Goal: Book appointment/travel/reservation

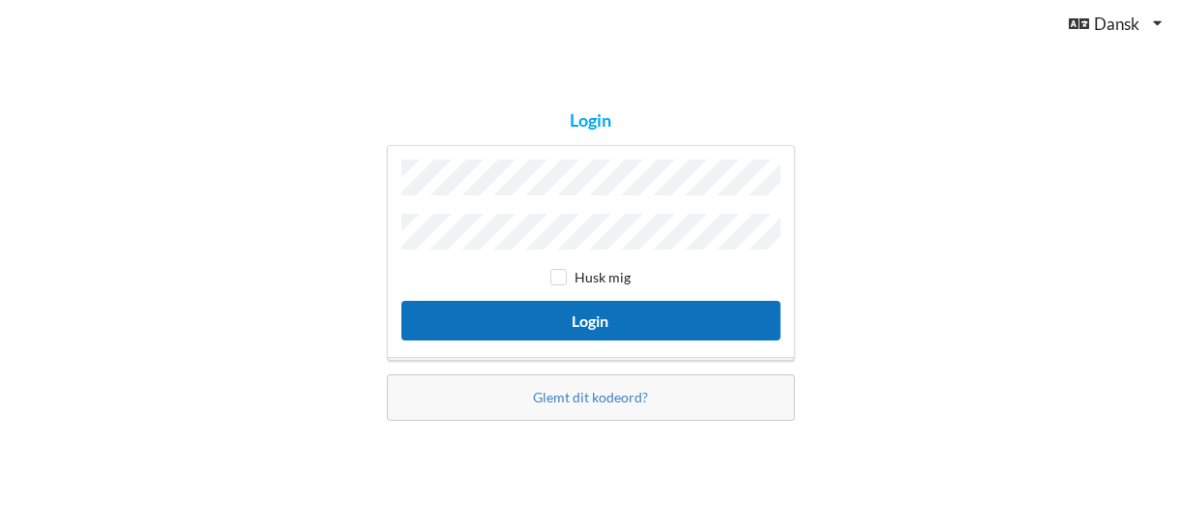
click at [603, 310] on button "Login" at bounding box center [590, 321] width 379 height 40
click at [593, 306] on button "Login" at bounding box center [590, 321] width 379 height 40
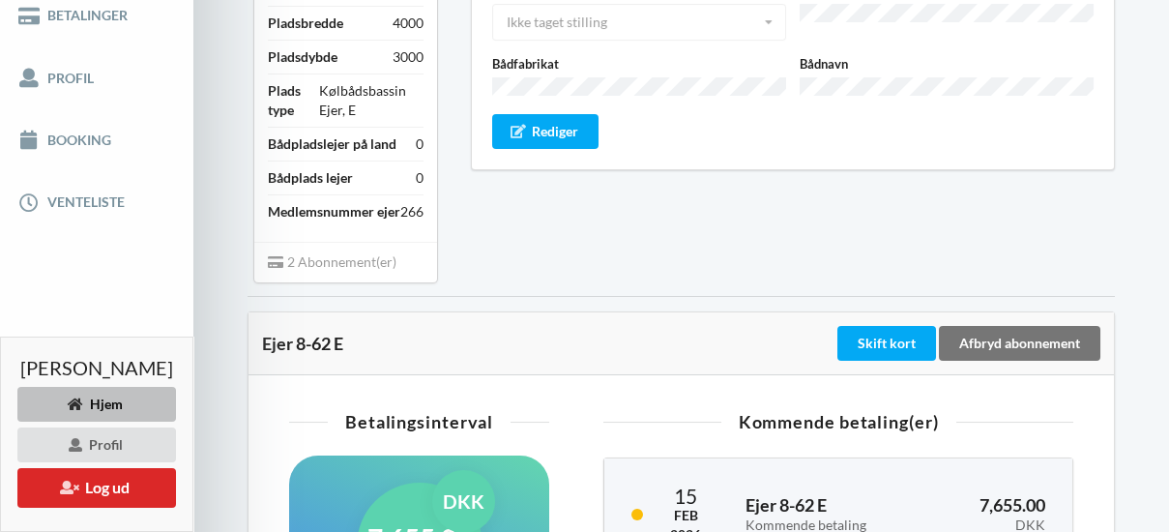
scroll to position [387, 0]
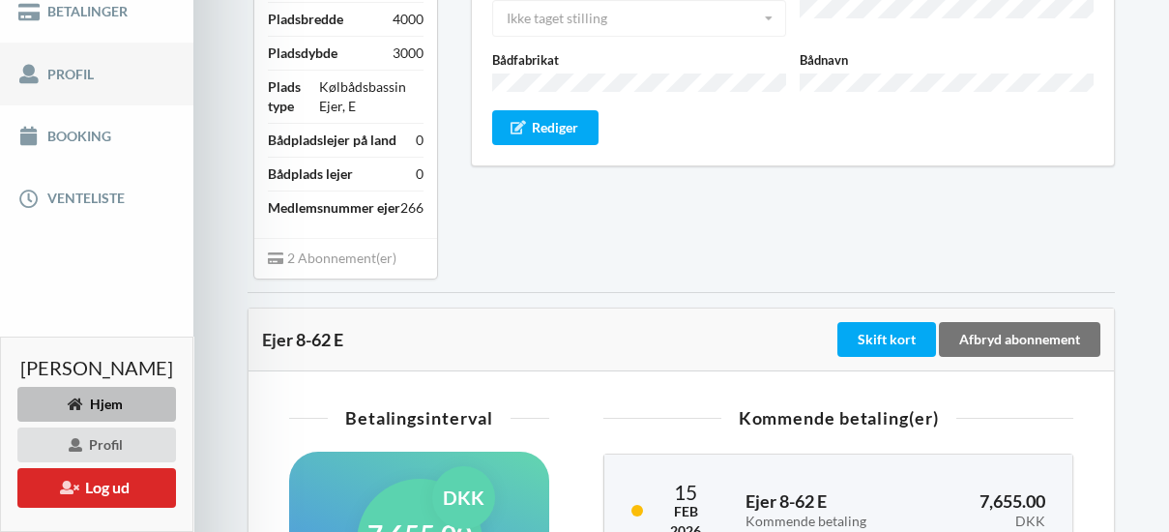
click at [65, 85] on link "Profil" at bounding box center [96, 74] width 193 height 62
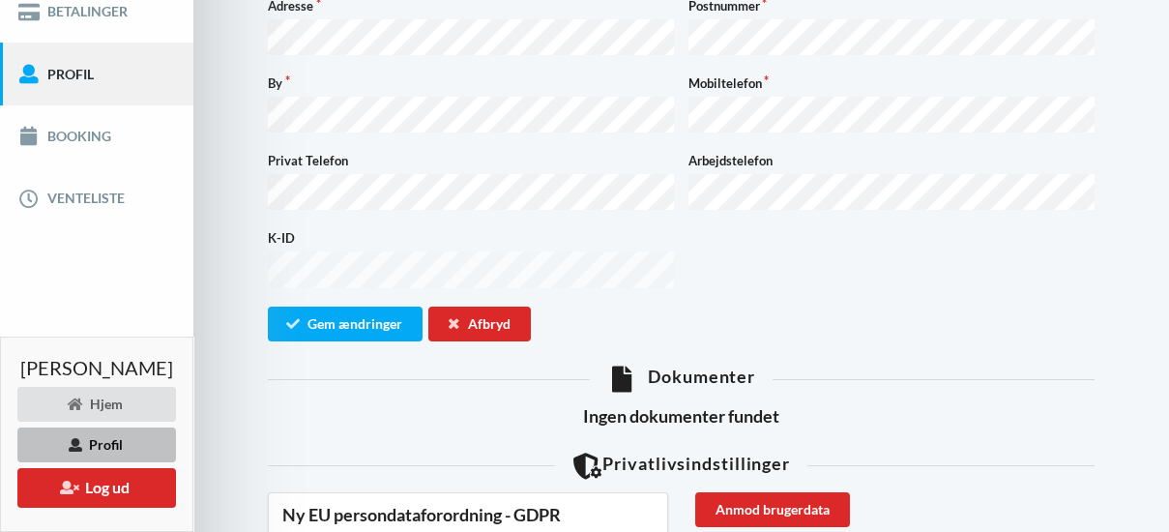
click at [686, 189] on form "Email: Adgangskode Fornavn Efternavn CVR Firmanavn Adresse Postnummer By Mobilt…" at bounding box center [681, 52] width 827 height 578
click at [79, 149] on link "Booking" at bounding box center [96, 136] width 193 height 62
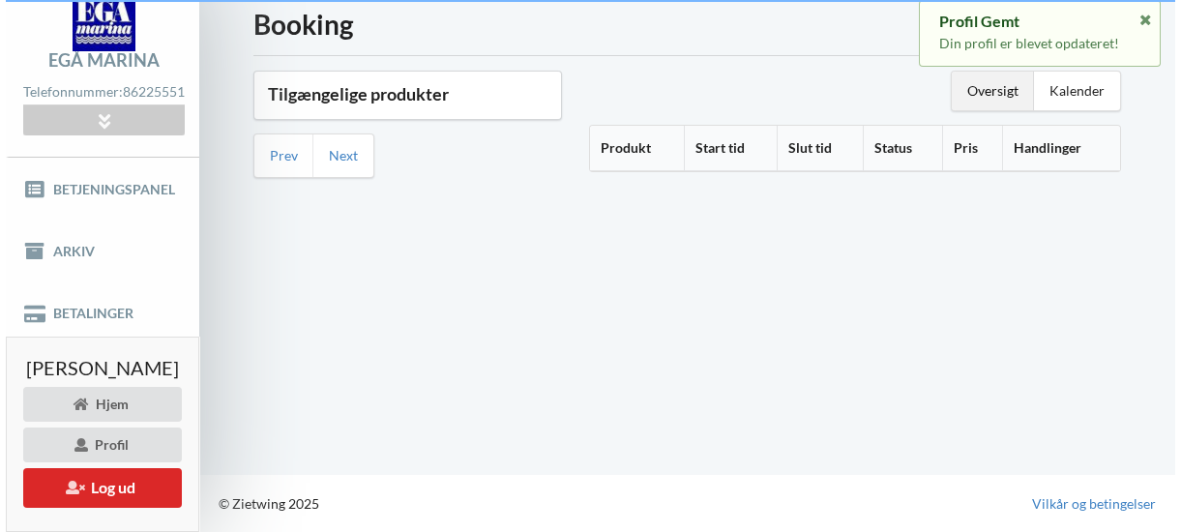
scroll to position [96, 0]
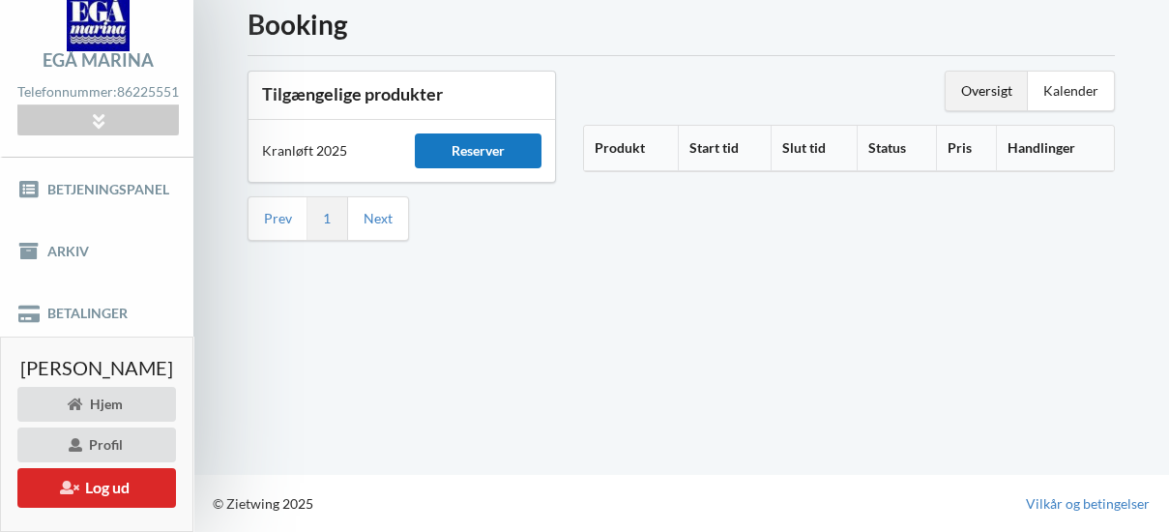
click at [479, 133] on div "Reserver" at bounding box center [478, 150] width 126 height 35
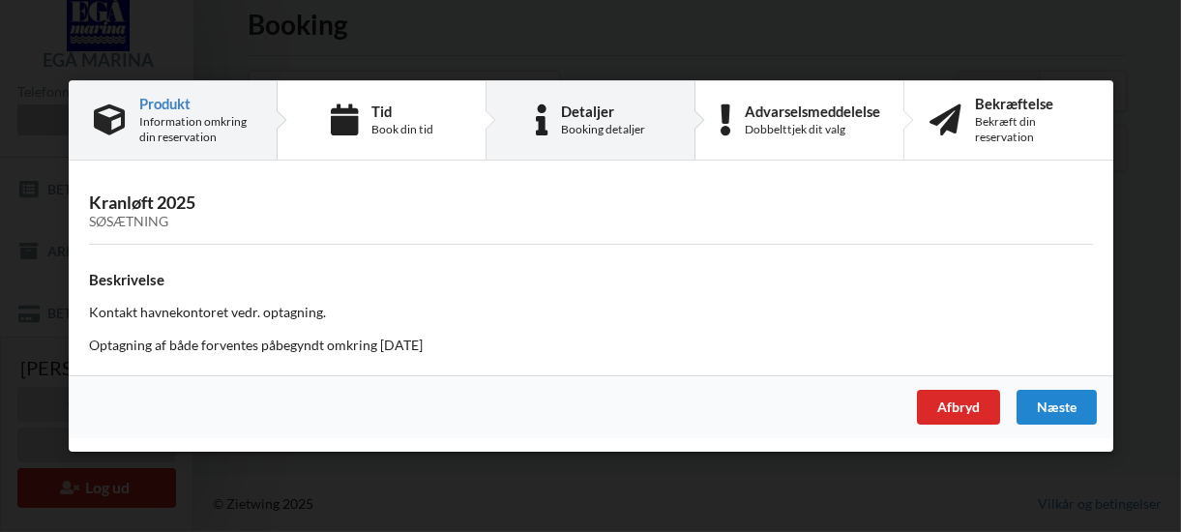
click at [604, 106] on div "Detaljer" at bounding box center [603, 111] width 84 height 15
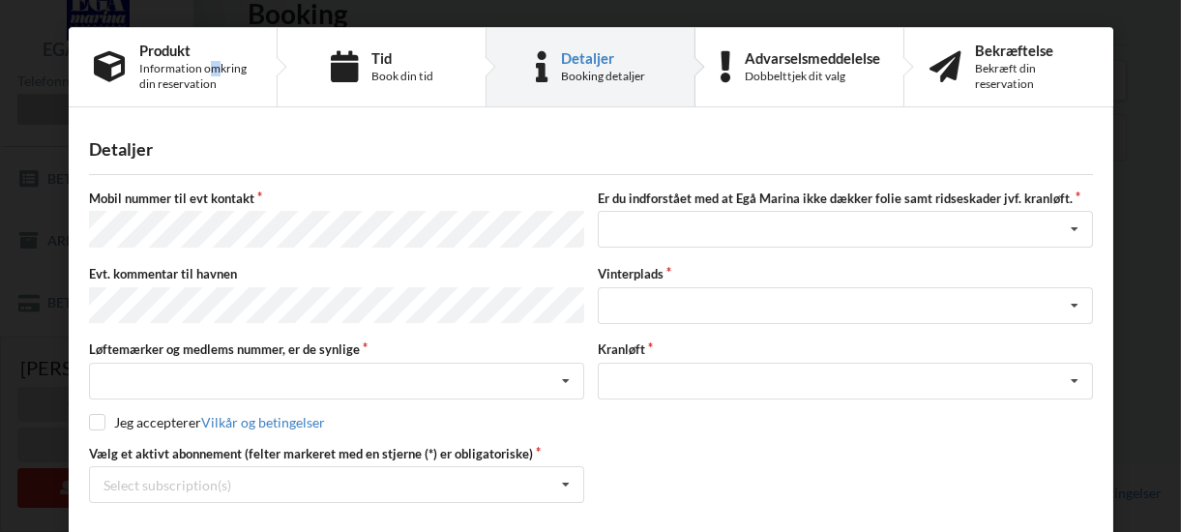
click at [211, 74] on div "Information omkring din reservation" at bounding box center [195, 76] width 112 height 31
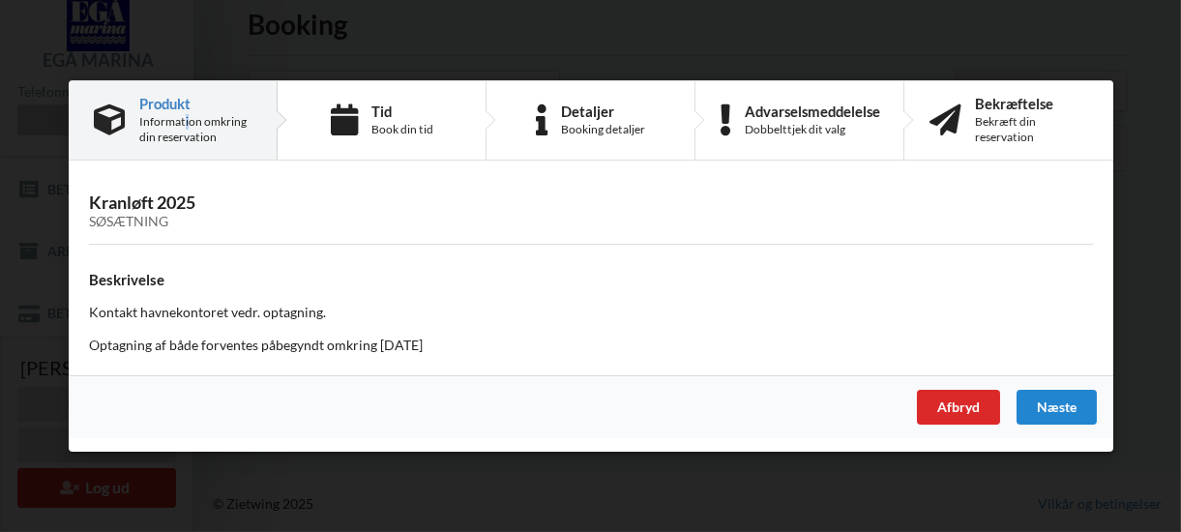
click at [184, 121] on div "Information omkring din reservation" at bounding box center [195, 129] width 112 height 31
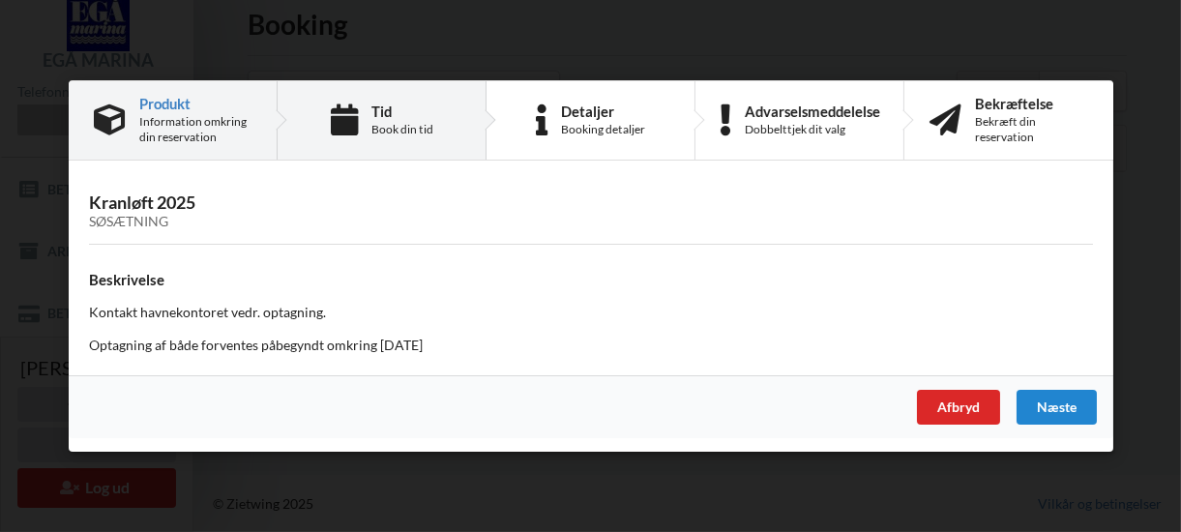
click at [394, 120] on div "Tid Book din tid" at bounding box center [401, 121] width 62 height 34
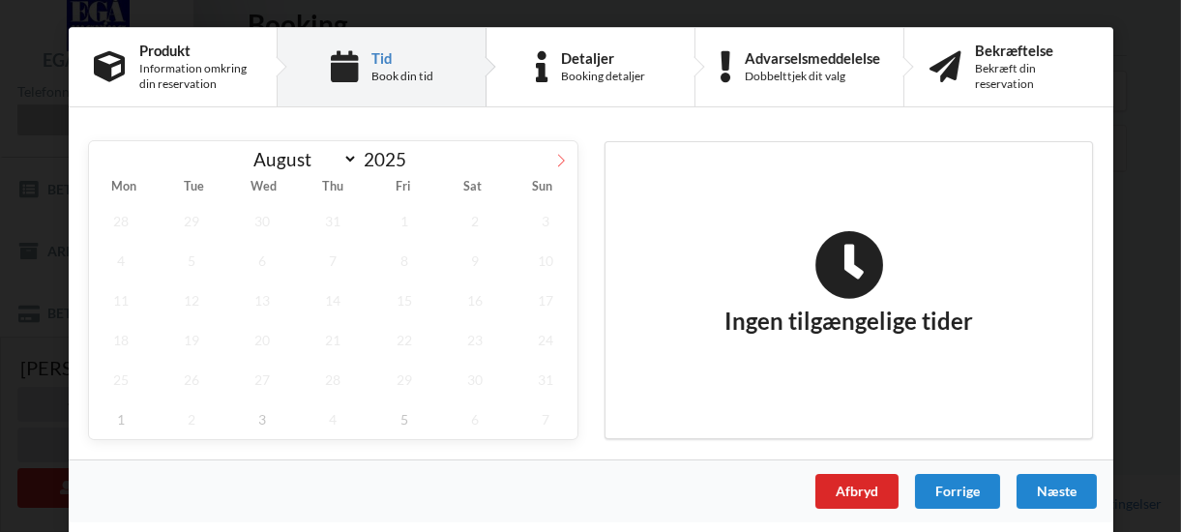
click at [561, 157] on icon at bounding box center [561, 161] width 14 height 14
select select "8"
click at [656, 226] on div "Ingen tilgængelige tider" at bounding box center [848, 290] width 459 height 161
click at [646, 230] on div "Ingen tilgængelige tider" at bounding box center [848, 290] width 419 height 120
click at [628, 221] on div "Ingen tilgængelige tider" at bounding box center [848, 290] width 459 height 161
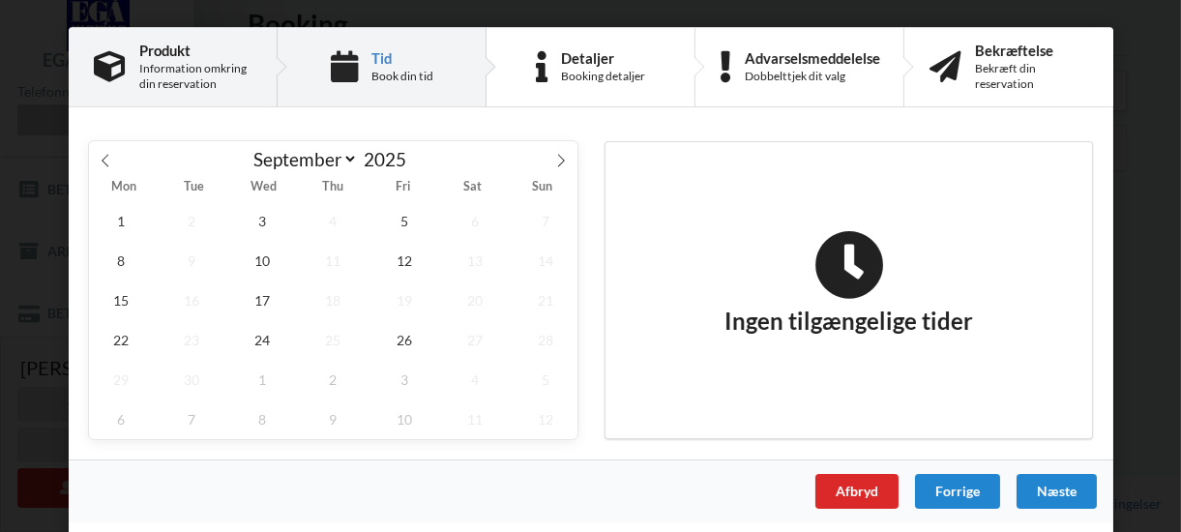
click at [103, 66] on icon at bounding box center [110, 67] width 32 height 32
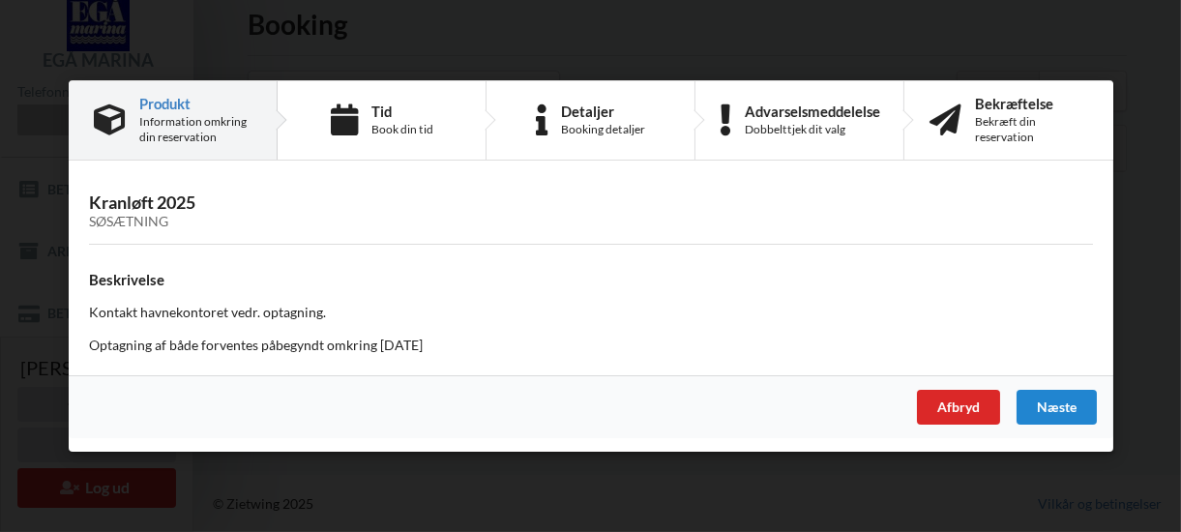
click at [189, 125] on div "Information omkring din reservation" at bounding box center [195, 129] width 112 height 31
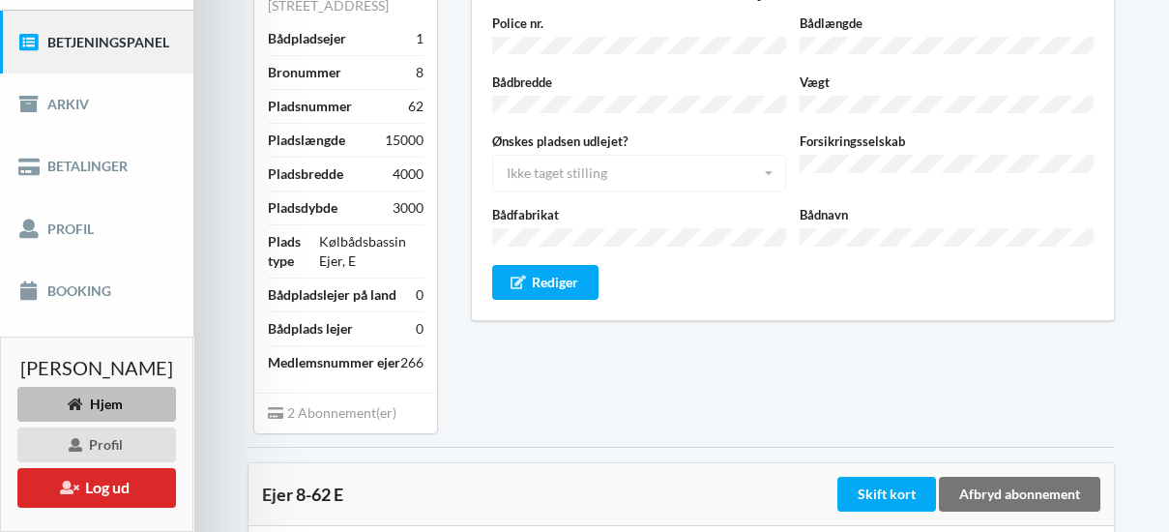
scroll to position [232, 0]
click at [74, 310] on link "Booking" at bounding box center [96, 291] width 193 height 62
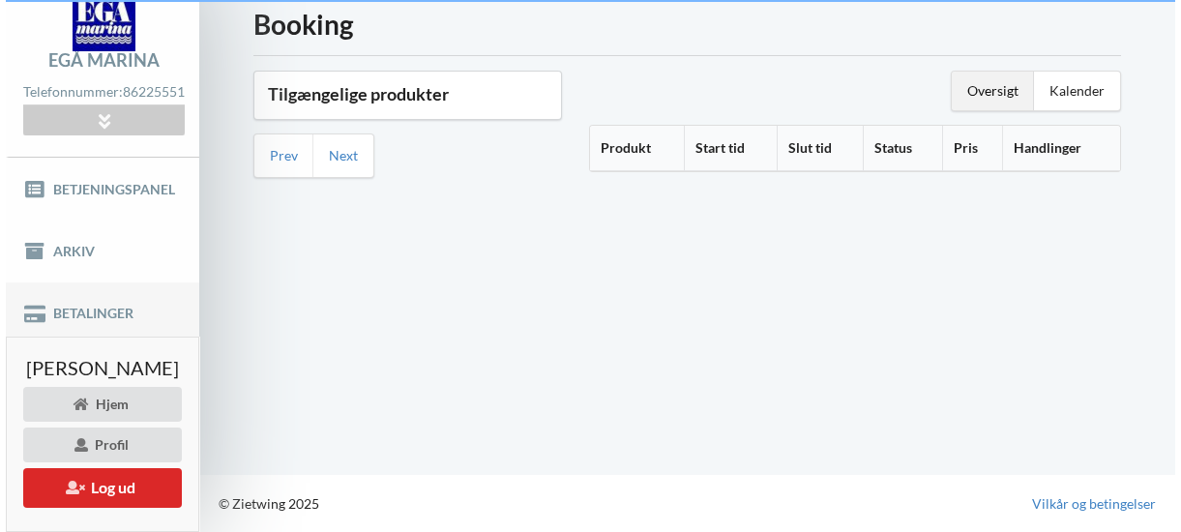
scroll to position [96, 0]
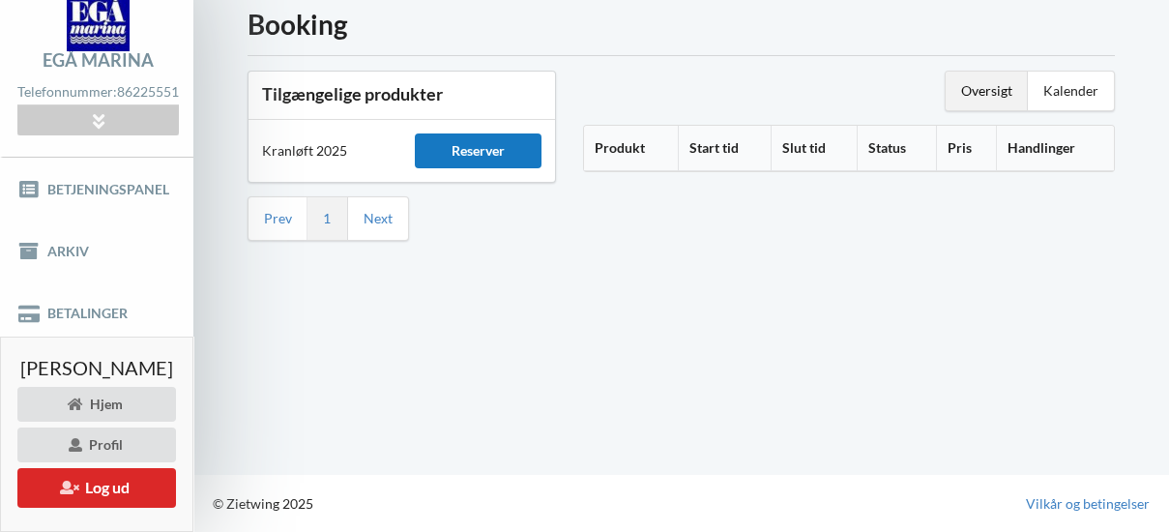
click at [498, 133] on div "Reserver" at bounding box center [478, 150] width 126 height 35
